Goal: Task Accomplishment & Management: Manage account settings

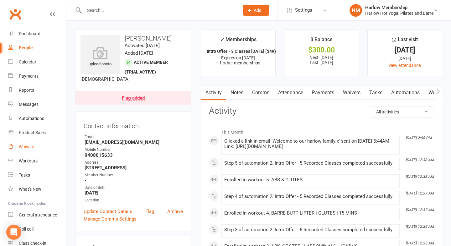
click at [35, 148] on link "Waivers" at bounding box center [37, 147] width 58 height 14
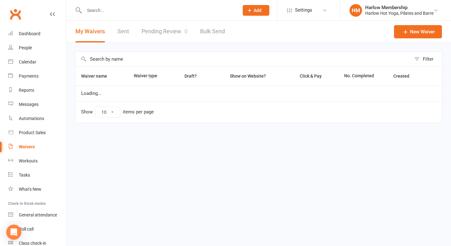
select select "100"
click at [122, 35] on link "Sent" at bounding box center [124, 32] width 12 height 22
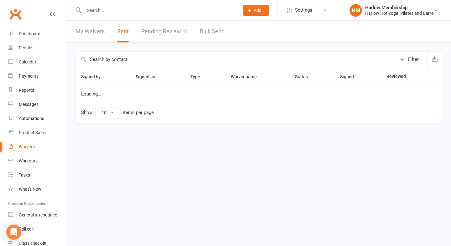
select select "100"
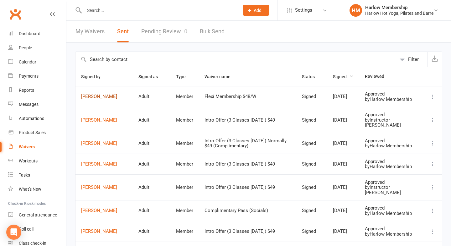
click at [100, 99] on link "[PERSON_NAME]" at bounding box center [104, 96] width 46 height 5
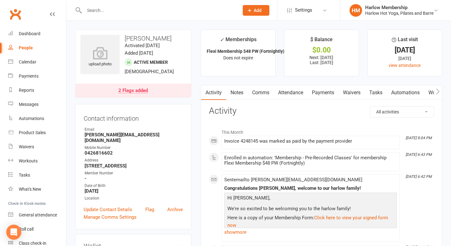
click at [241, 95] on link "Notes" at bounding box center [237, 92] width 22 height 14
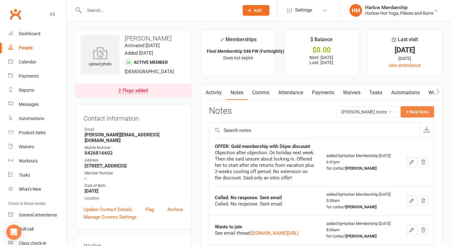
click at [409, 116] on button "+ New Note" at bounding box center [418, 111] width 34 height 11
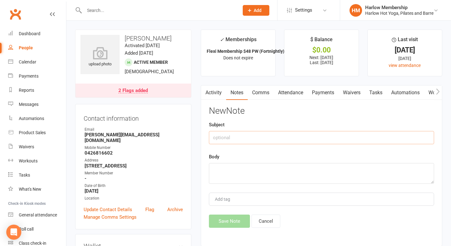
click at [256, 141] on input "text" at bounding box center [321, 137] width 225 height 13
type input "Purchased Flexi Membership"
click at [261, 169] on textarea at bounding box center [321, 173] width 225 height 21
paste textarea "https://mail.google.com/mail/u/0/#inbox/FMfcgzQcpwqbVSfCqTrlsBdBRlJvPLSL"
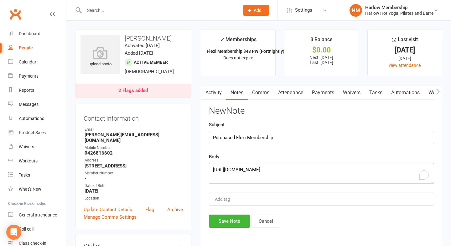
type textarea "https://mail.google.com/mail/u/0/#inbox/FMfcgzQcpwqbVSfCqTrlsBdBRlJvPLSL"
click at [284, 141] on input "Purchased Flexi Membership" at bounding box center [321, 137] width 225 height 13
click at [297, 138] on input "Purchased Flexi Membership with $6pw discont" at bounding box center [321, 137] width 225 height 13
click at [326, 136] on input "Purchased Flexi Membership with $6pw student discont" at bounding box center [321, 137] width 225 height 13
click at [341, 138] on input "Purchased Flexi Membership with $6pw student discount" at bounding box center [321, 137] width 225 height 13
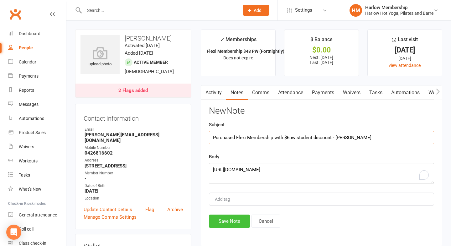
type input "Purchased Flexi Membership with $6pw student discount - Krystyna"
click at [221, 222] on button "Save Note" at bounding box center [229, 220] width 41 height 13
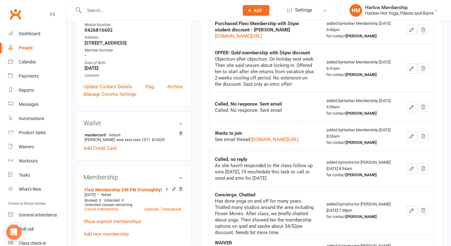
scroll to position [123, 0]
click at [415, 71] on icon "button" at bounding box center [412, 68] width 6 height 6
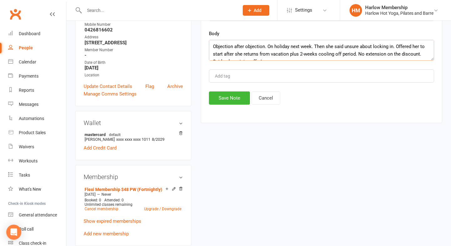
click at [216, 43] on textarea "Objection after objection. On holiday next week. Then she said unsure about loc…" at bounding box center [321, 50] width 225 height 21
click at [211, 47] on textarea "Objection after objection. On holiday next week. Then she said unsure about loc…" at bounding box center [321, 50] width 225 height 21
type textarea "Asked for Objection after objection. On holiday next week. Then she said unsure…"
click at [258, 91] on button "Cancel" at bounding box center [266, 97] width 29 height 13
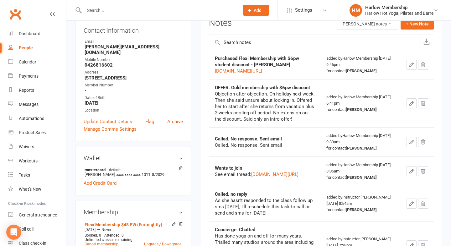
scroll to position [97, 0]
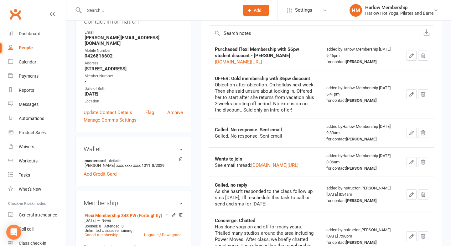
click at [415, 97] on icon "button" at bounding box center [412, 94] width 6 height 6
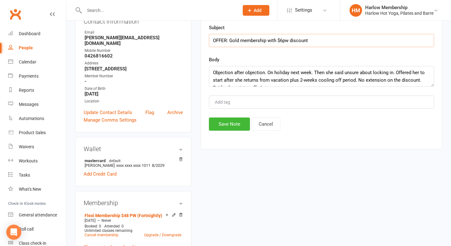
click at [290, 43] on input "OFFER: Gold membership with $6pw discount" at bounding box center [321, 40] width 225 height 13
type input "OFFER: Gold membership with $6pw student discount"
click at [211, 72] on textarea "Objection after objection. On holiday next week. Then she said unsure about loc…" at bounding box center [321, 76] width 225 height 21
type textarea "Was interested in the Gold membership but presented objection after objection. …"
click at [225, 122] on button "Save Note" at bounding box center [229, 123] width 41 height 13
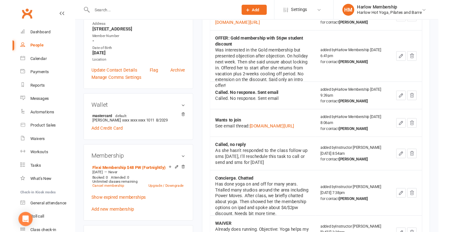
scroll to position [135, 0]
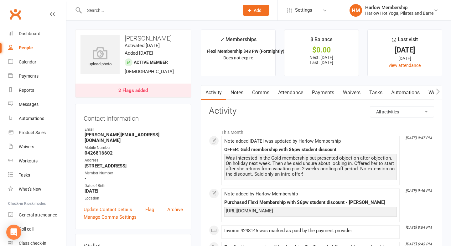
click at [373, 92] on link "Tasks" at bounding box center [376, 92] width 22 height 14
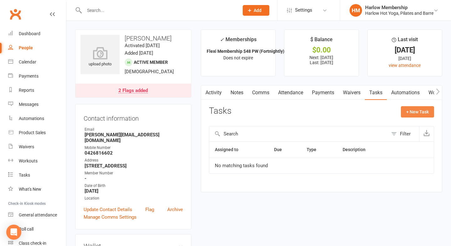
click at [410, 112] on button "+ New Task" at bounding box center [417, 111] width 33 height 11
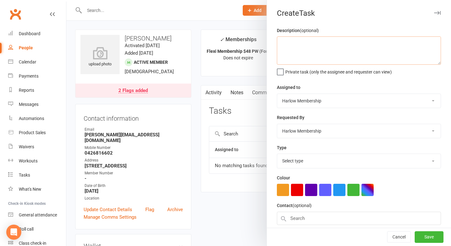
click at [314, 54] on textarea at bounding box center [359, 50] width 164 height 28
type textarea "Sign up Nelson"
click at [314, 107] on select "Harlow Membership Instructor Cat Instructor Georgia Instructor Emma Instructor …" at bounding box center [359, 101] width 164 height 14
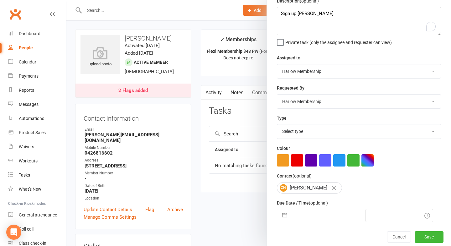
click at [303, 135] on select "Select type 1.new lead - induction 1. won membership 2. hot lead - attended 3. …" at bounding box center [359, 131] width 164 height 14
select select "27606"
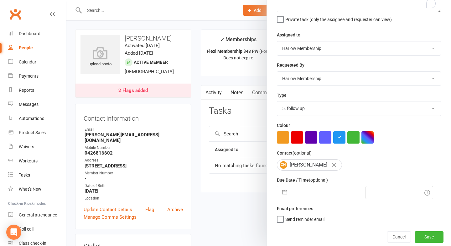
click at [299, 198] on input "text" at bounding box center [326, 192] width 71 height 13
select select "8"
select select "2025"
select select "9"
select select "2025"
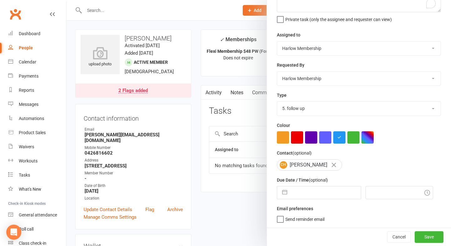
select select "10"
select select "2025"
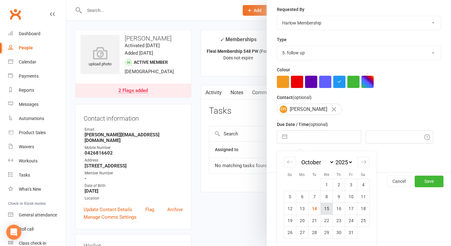
click at [328, 212] on td "15" at bounding box center [327, 208] width 12 height 12
type input "15 Oct 2025"
type input "10:00pm"
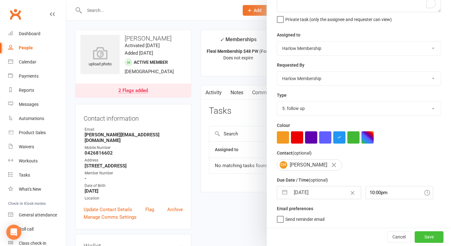
click at [424, 235] on button "Save" at bounding box center [429, 236] width 29 height 11
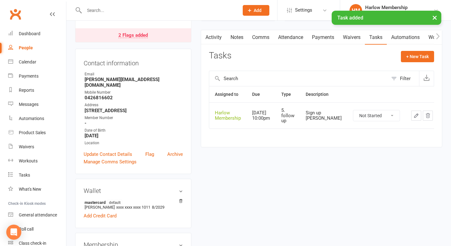
scroll to position [0, 0]
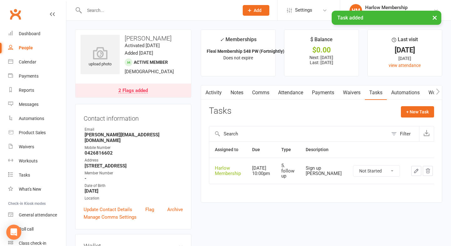
click at [236, 88] on link "Notes" at bounding box center [237, 92] width 22 height 14
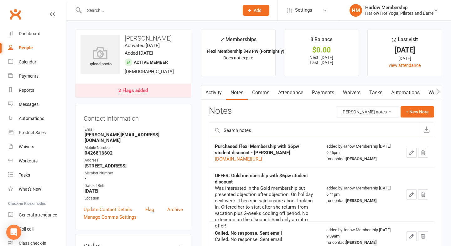
click at [377, 93] on link "Tasks" at bounding box center [376, 92] width 22 height 14
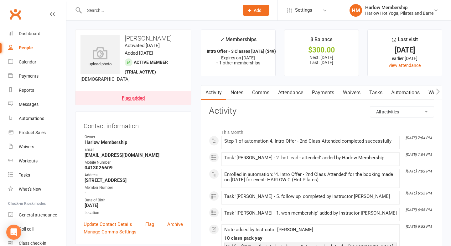
click at [242, 91] on link "Notes" at bounding box center [237, 92] width 22 height 14
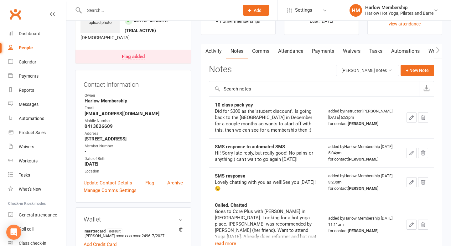
scroll to position [48, 0]
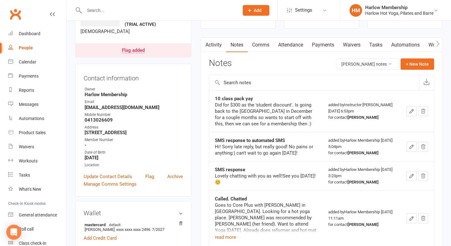
click at [374, 46] on link "Tasks" at bounding box center [376, 45] width 22 height 14
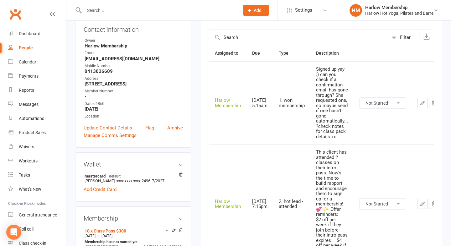
scroll to position [97, 0]
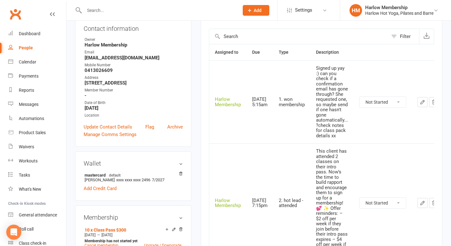
click at [378, 205] on select "Not Started In Progress Waiting Complete" at bounding box center [383, 202] width 46 height 11
select select "unstarted"
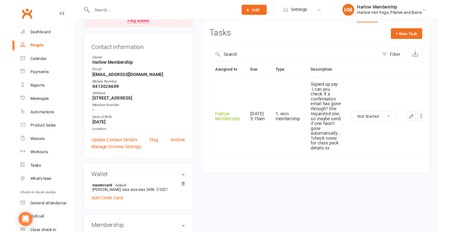
scroll to position [76, 0]
